Goal: Book appointment/travel/reservation

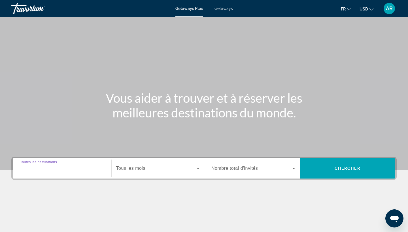
click at [73, 170] on input "Destination Toutes les destinations" at bounding box center [62, 168] width 84 height 7
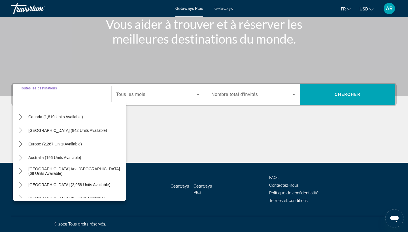
scroll to position [41, 0]
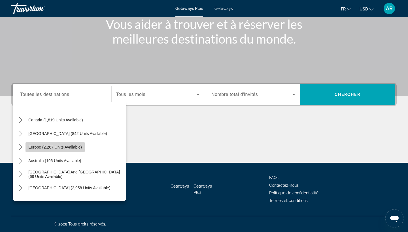
click at [67, 148] on span "Europe (2,267 units available)" at bounding box center [55, 147] width 54 height 5
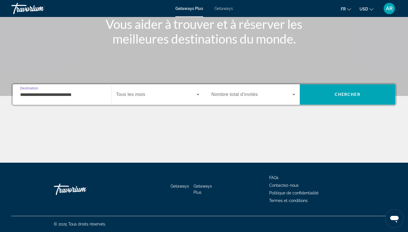
click at [66, 101] on div "**********" at bounding box center [62, 95] width 84 height 16
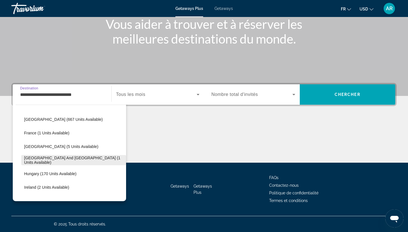
scroll to position [124, 0]
click at [53, 161] on span "[GEOGRAPHIC_DATA] and [GEOGRAPHIC_DATA] (1 units available)" at bounding box center [73, 160] width 99 height 9
type input "**********"
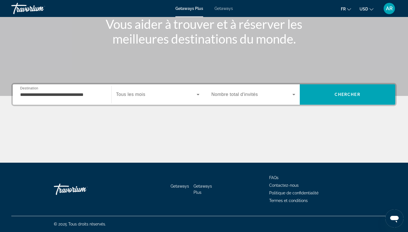
click at [139, 98] on div "Search widget" at bounding box center [158, 95] width 84 height 16
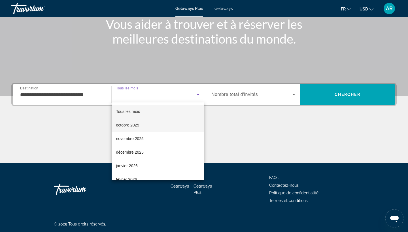
click at [157, 127] on mat-option "octobre 2025" at bounding box center [158, 125] width 93 height 14
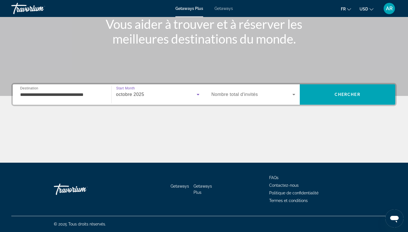
click at [253, 93] on span "Nombre total d'invités" at bounding box center [234, 94] width 46 height 5
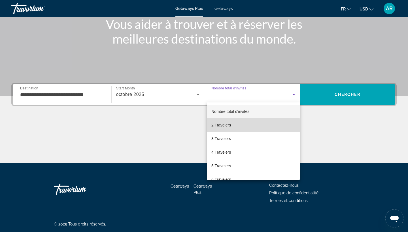
click at [231, 126] on mat-option "2 Travelers" at bounding box center [253, 125] width 93 height 14
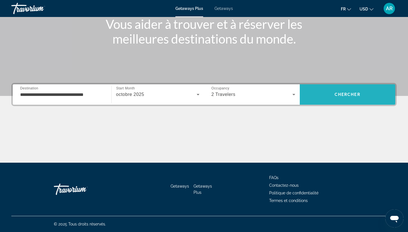
click at [332, 92] on span "Search" at bounding box center [348, 95] width 96 height 14
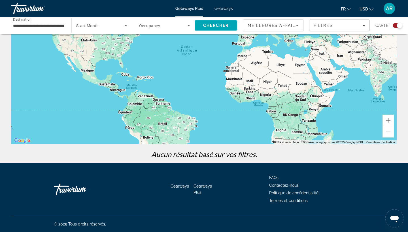
scroll to position [65, 0]
